Goal: Task Accomplishment & Management: Complete application form

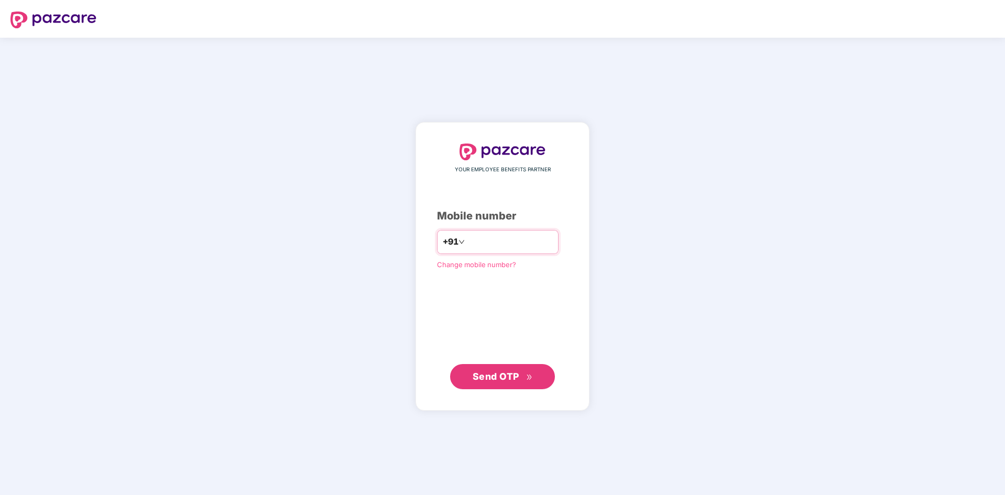
type input "**********"
click at [526, 376] on icon "double-right" at bounding box center [529, 377] width 7 height 7
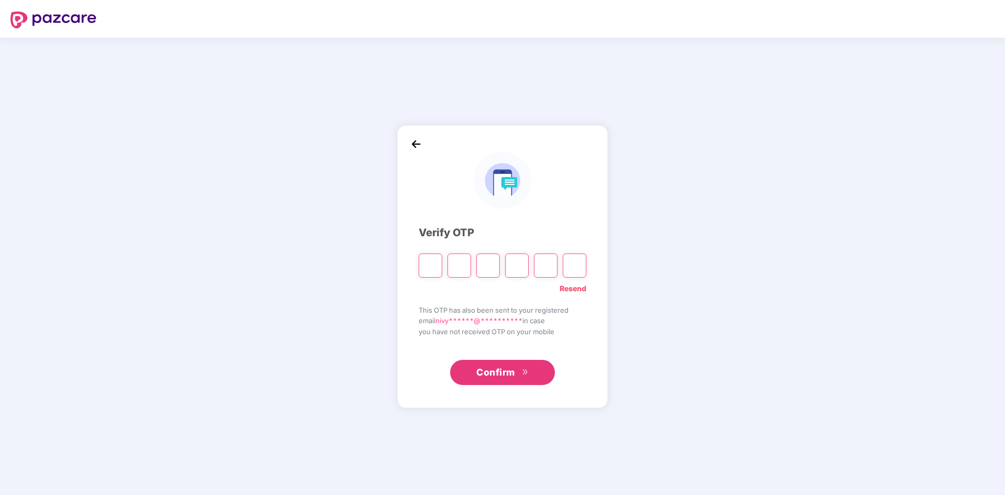
type input "*"
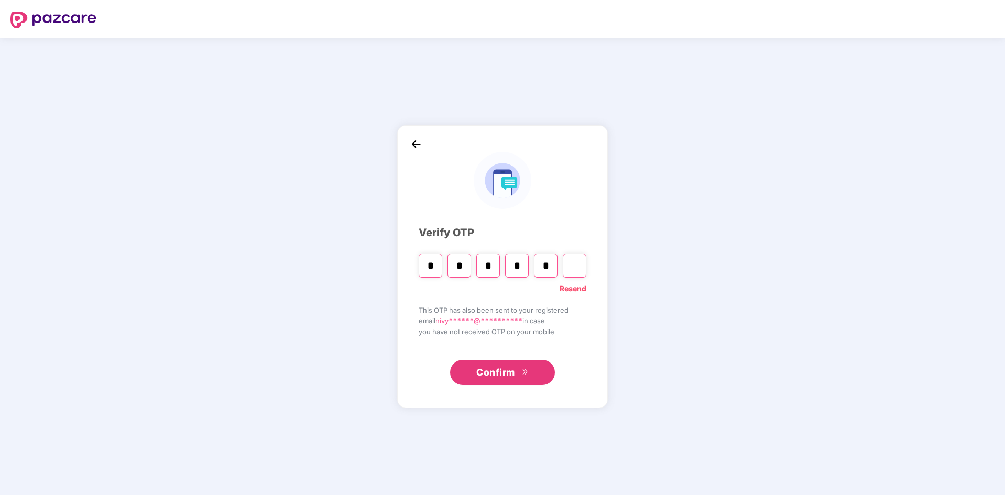
type input "*"
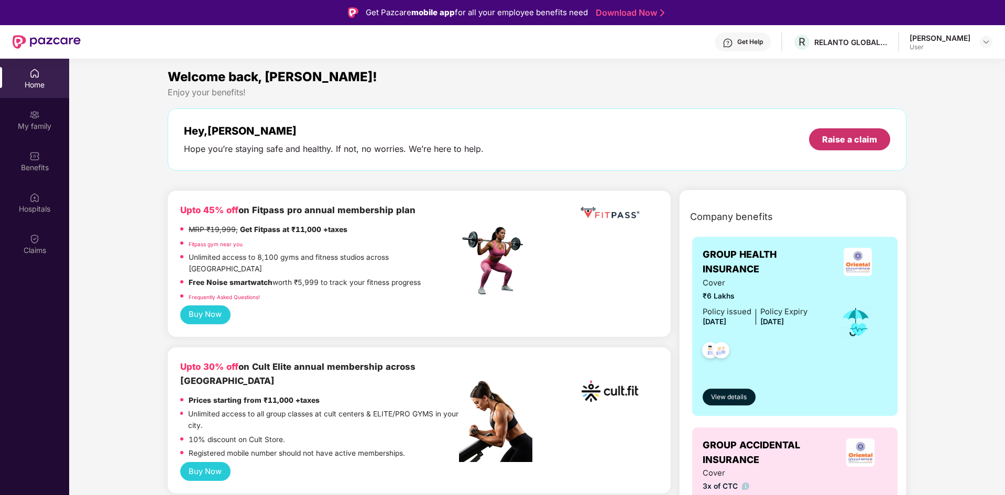
click at [841, 146] on div "Raise a claim" at bounding box center [849, 139] width 81 height 22
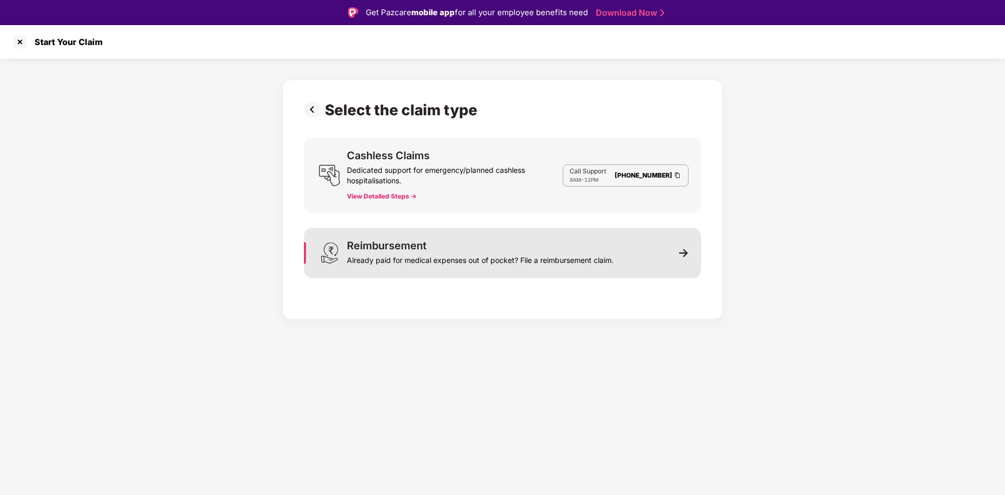
click at [687, 243] on div "Reimbursement Already paid for medical expenses out of pocket? File a reimburse…" at bounding box center [502, 253] width 397 height 50
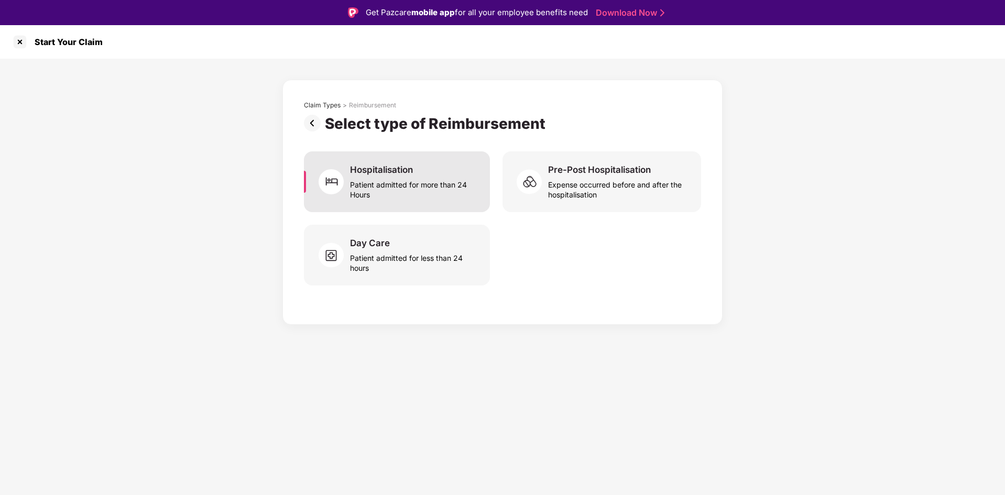
click at [455, 191] on div "Patient admitted for more than 24 Hours" at bounding box center [413, 188] width 127 height 24
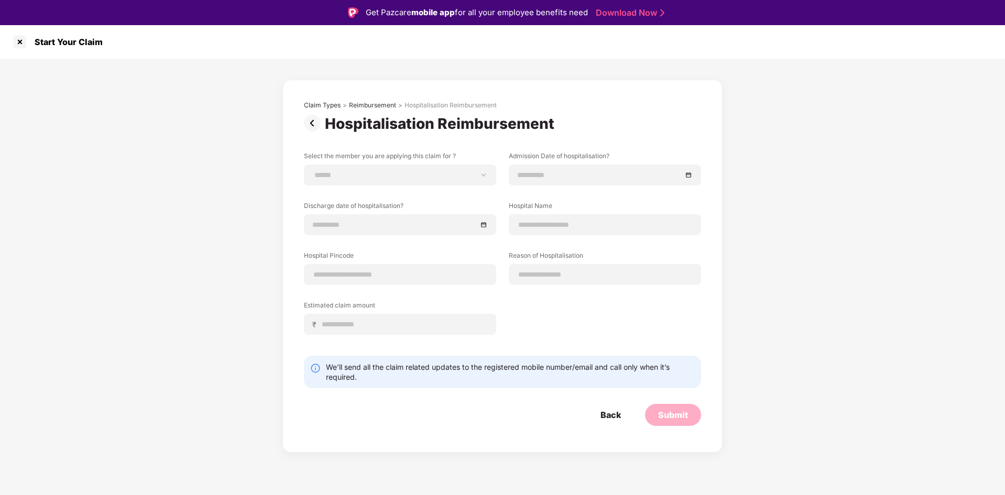
click at [314, 122] on img at bounding box center [314, 123] width 21 height 17
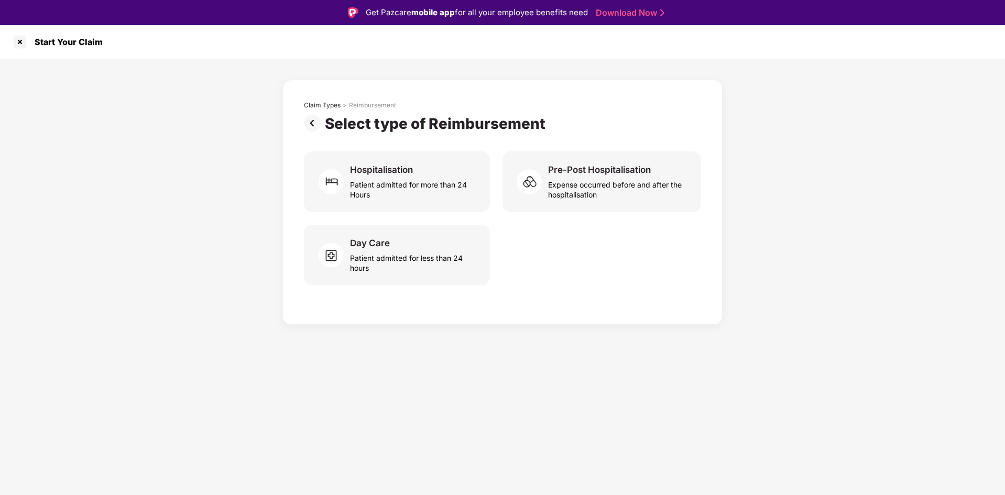
click at [311, 128] on img at bounding box center [314, 123] width 21 height 17
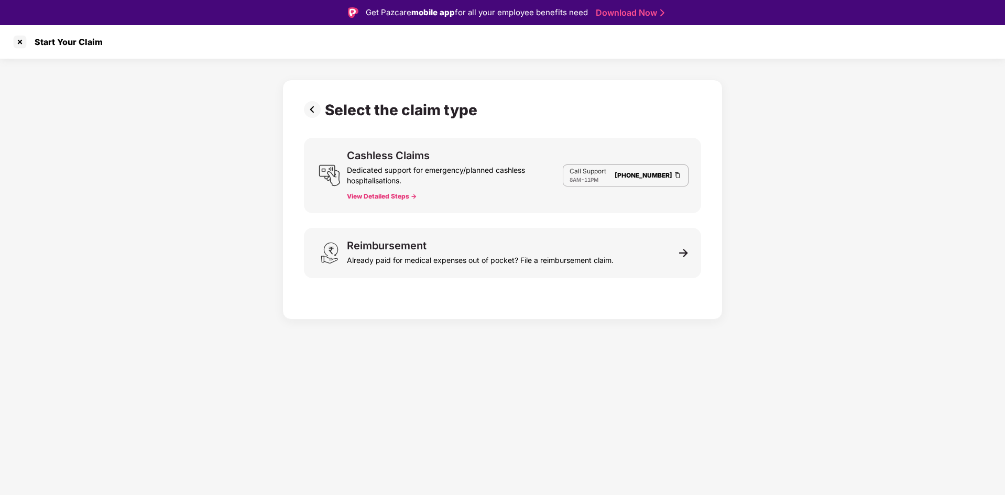
click at [315, 111] on img at bounding box center [314, 109] width 21 height 17
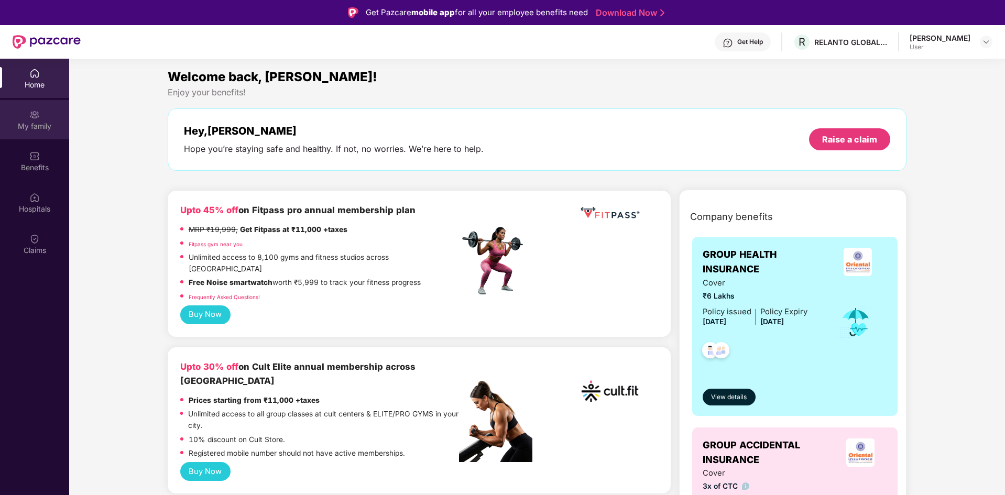
click at [52, 129] on div "My family" at bounding box center [34, 126] width 69 height 10
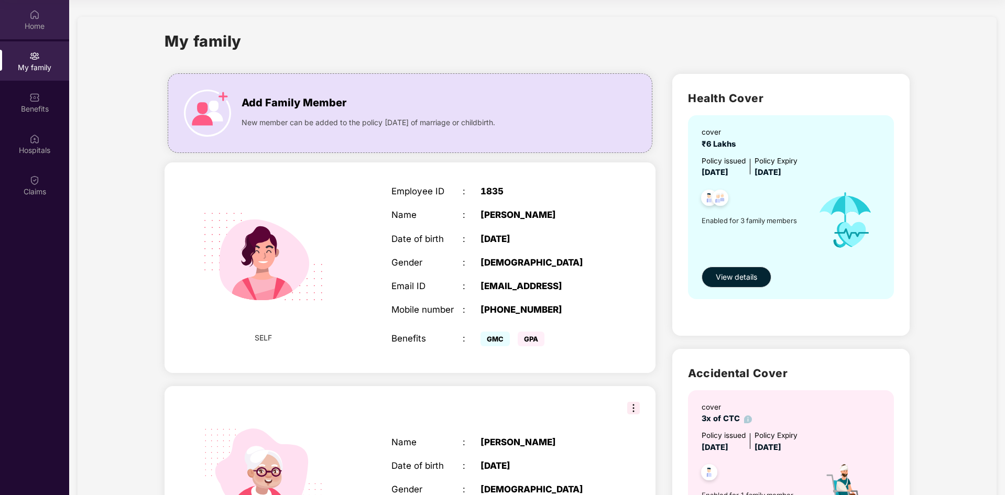
click at [28, 17] on div "Home" at bounding box center [34, 19] width 69 height 39
